Goal: Transaction & Acquisition: Download file/media

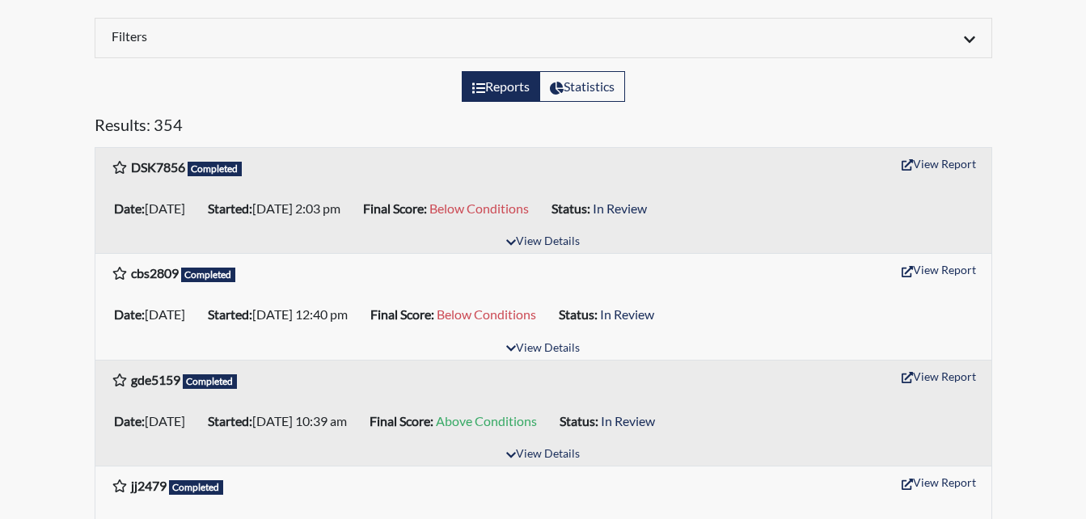
scroll to position [243, 0]
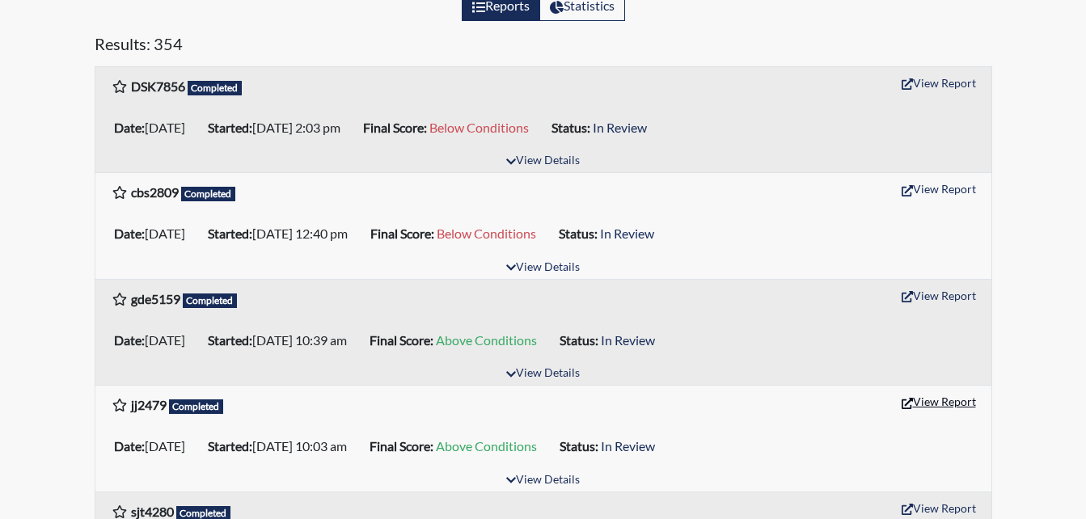
click at [944, 398] on button "View Report" at bounding box center [938, 401] width 89 height 25
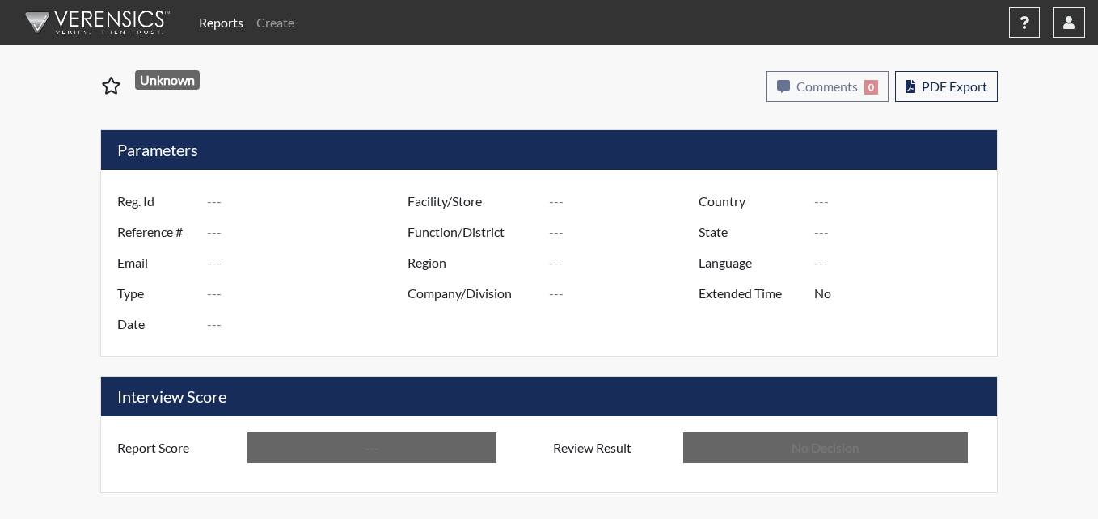
type input "jj2479"
type input "51428"
type input "---"
type input "Corrections Pre-Employment"
type input "[DATE]"
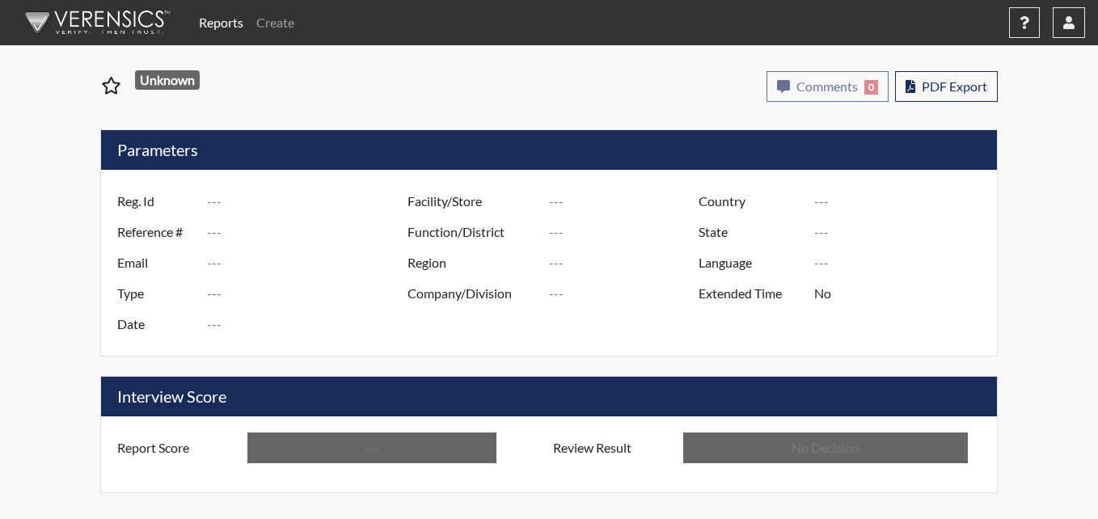
type input "Pulaski SP"
type input "[GEOGRAPHIC_DATA]"
type input "[US_STATE]"
type input "English"
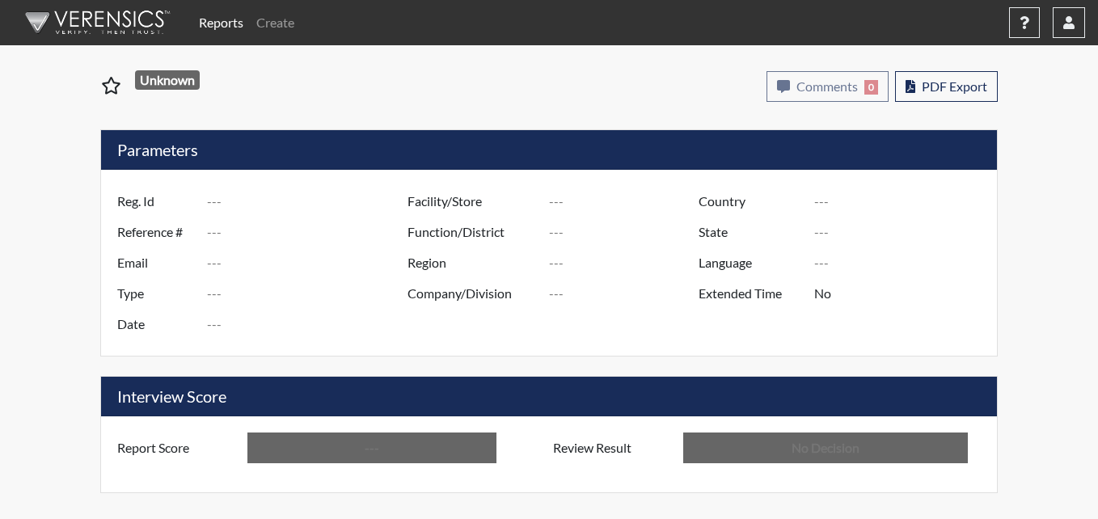
type input "Above Conditions"
type input "In Review"
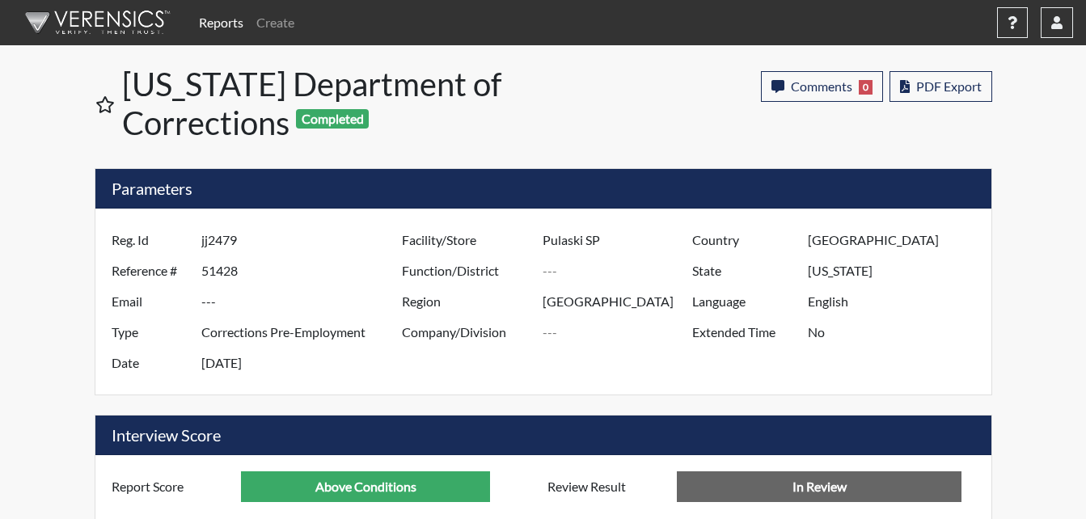
scroll to position [268, 672]
click at [960, 91] on span "PDF Export" at bounding box center [948, 85] width 65 height 15
